Goal: Transaction & Acquisition: Purchase product/service

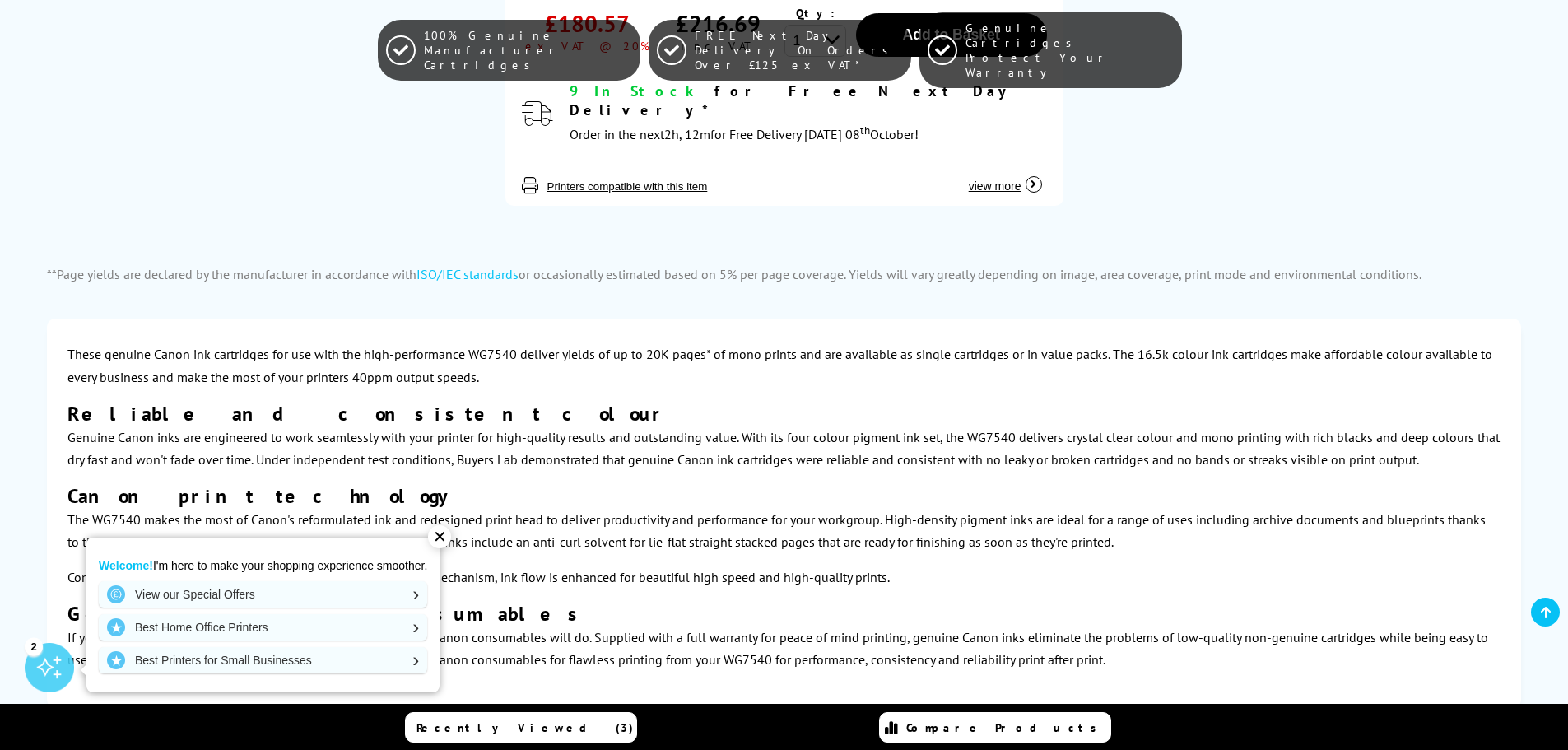
scroll to position [3374, 0]
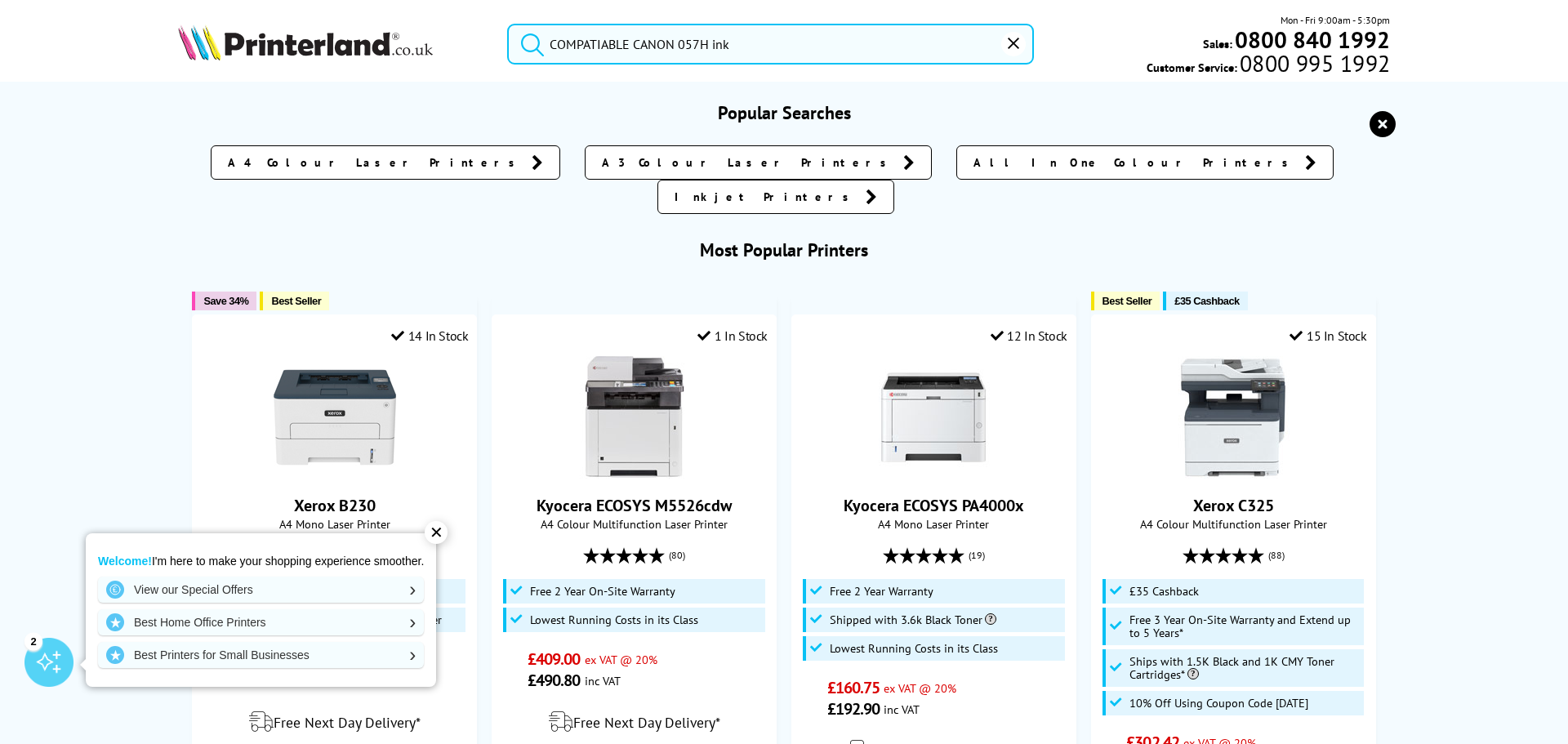
drag, startPoint x: 627, startPoint y: 42, endPoint x: 510, endPoint y: 37, distance: 117.1
click at [510, 37] on form "COMPATIABLE CANON 057H ink" at bounding box center [770, 43] width 526 height 41
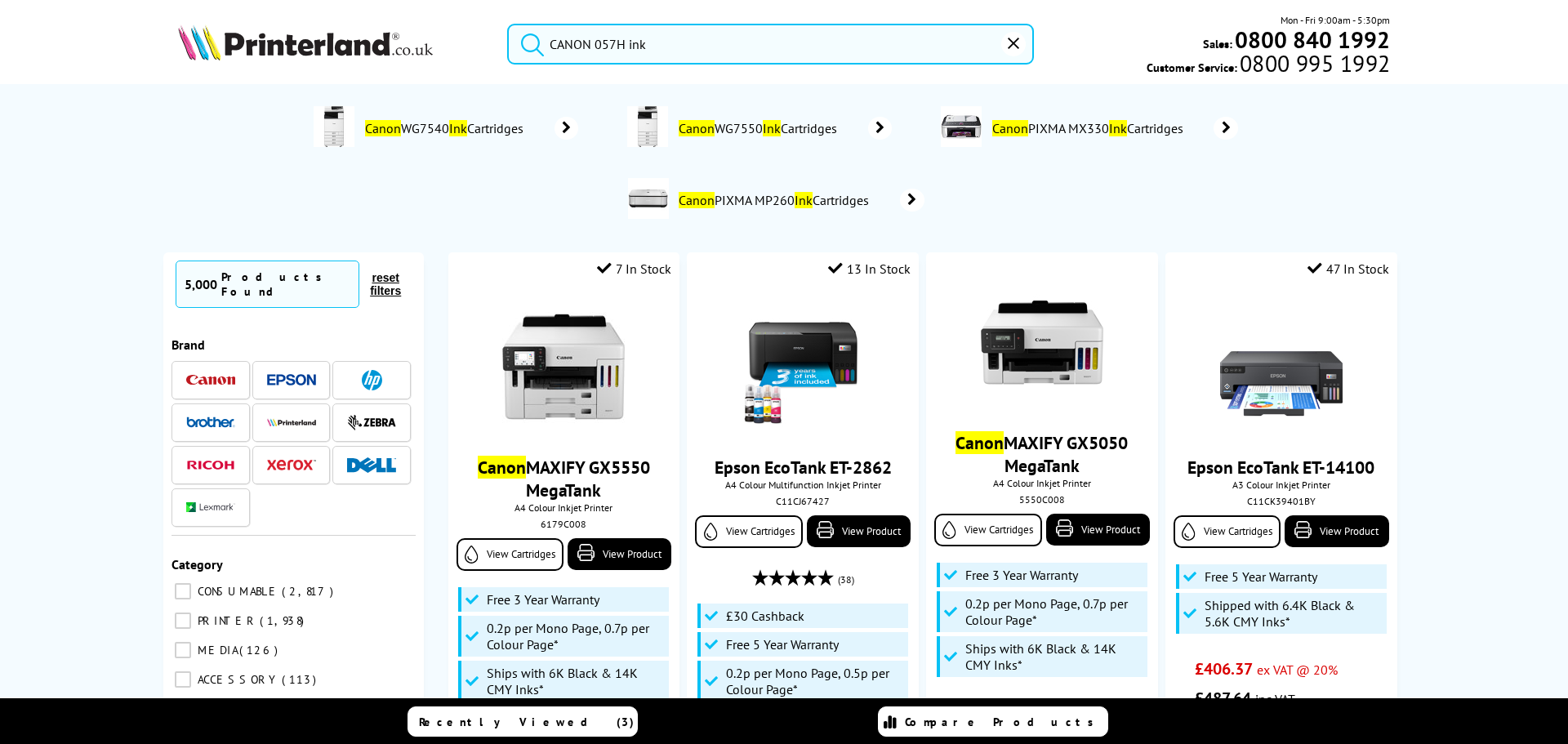
type input "CANON 057H ink"
click at [508, 23] on button "submit" at bounding box center [528, 41] width 41 height 36
click at [670, 51] on input "CANON 057H ink" at bounding box center [770, 43] width 526 height 41
click at [508, 23] on button "submit" at bounding box center [528, 41] width 41 height 36
click at [751, 130] on span "Canon WG7550 Ink Cartridges" at bounding box center [760, 128] width 168 height 16
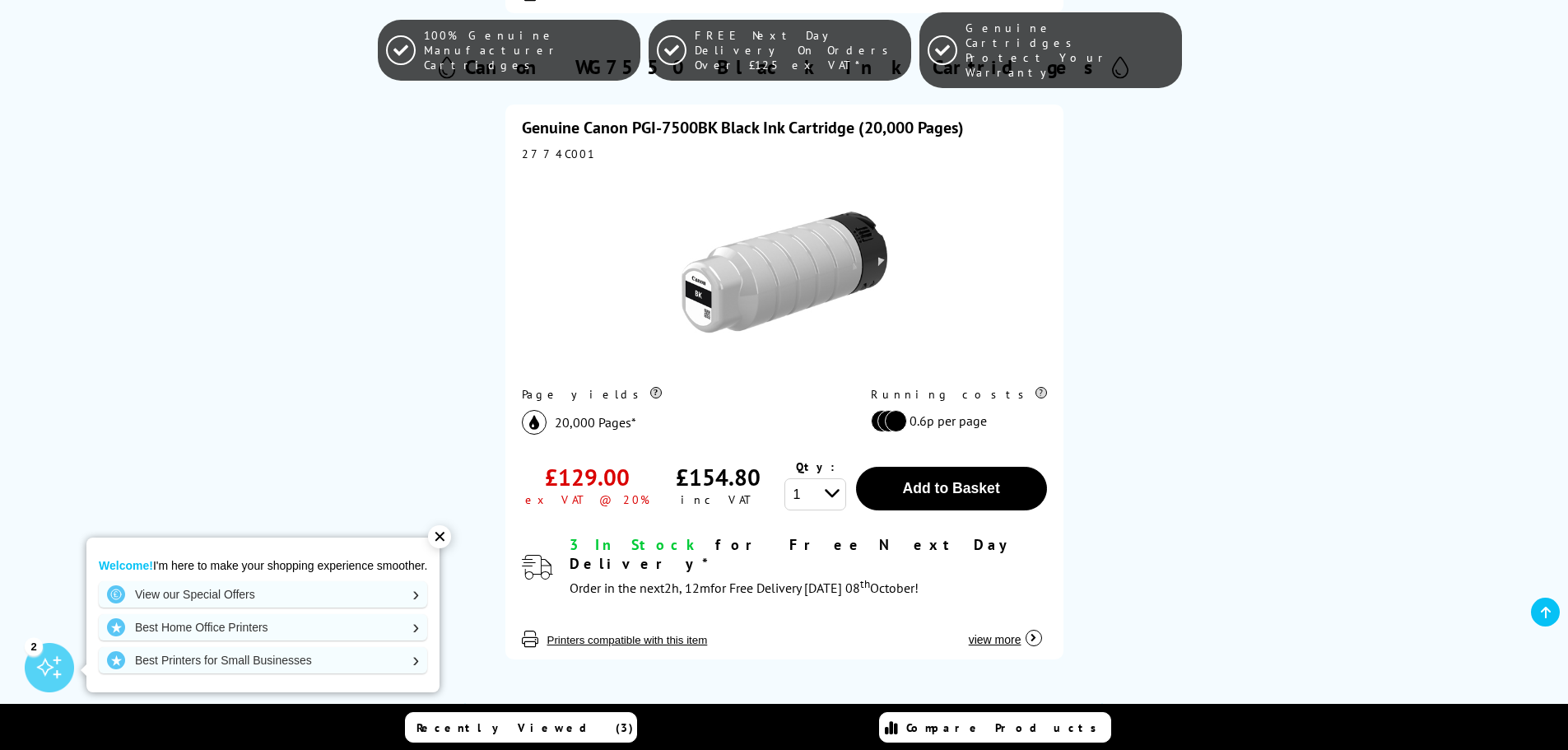
scroll to position [1645, 0]
